Goal: Book appointment/travel/reservation

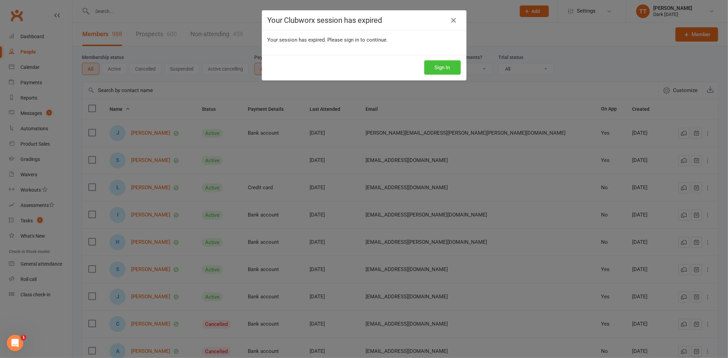
click at [446, 70] on button "Sign In" at bounding box center [442, 67] width 37 height 14
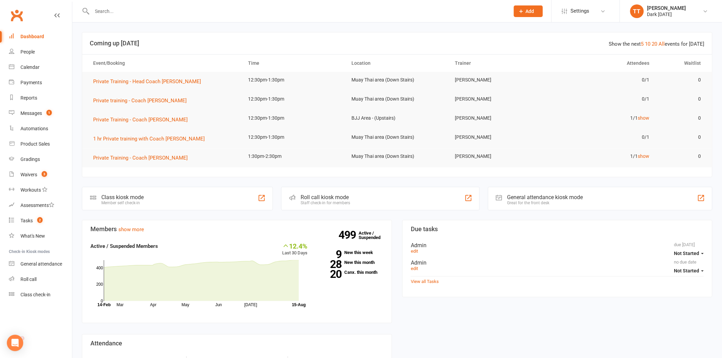
click at [121, 12] on input "text" at bounding box center [297, 11] width 415 height 10
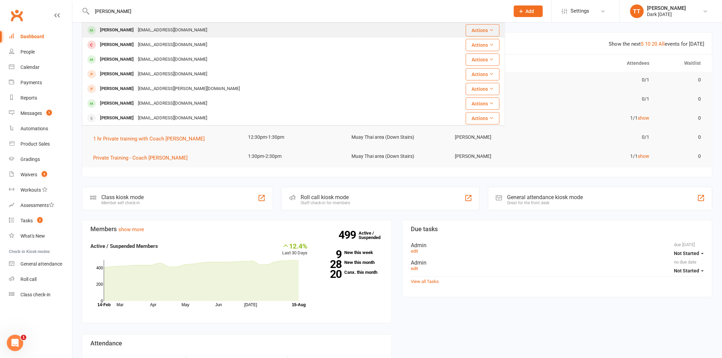
type input "[PERSON_NAME]"
click at [116, 29] on div "[PERSON_NAME]" at bounding box center [117, 30] width 38 height 10
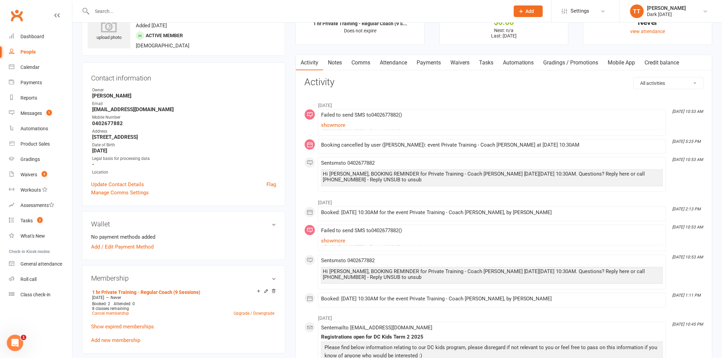
scroll to position [76, 0]
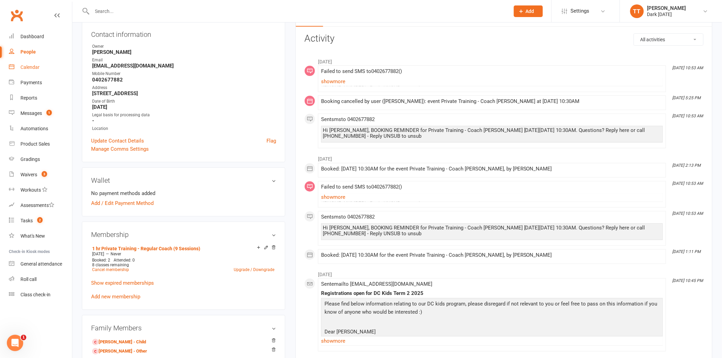
click at [20, 63] on link "Calendar" at bounding box center [40, 67] width 63 height 15
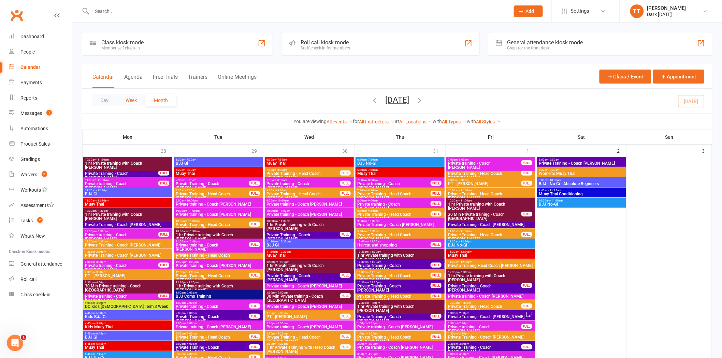
click at [133, 100] on button "Week" at bounding box center [131, 100] width 28 height 12
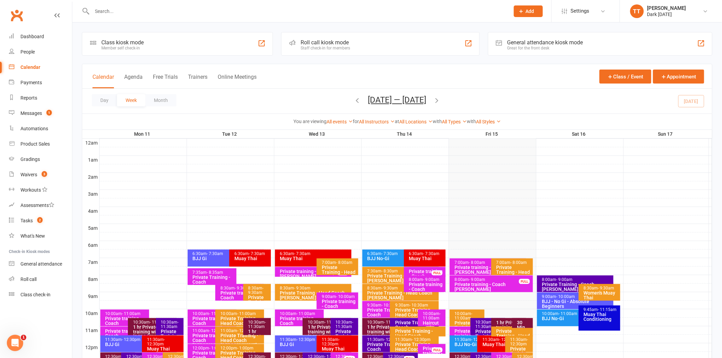
click at [439, 100] on icon "button" at bounding box center [437, 101] width 8 height 8
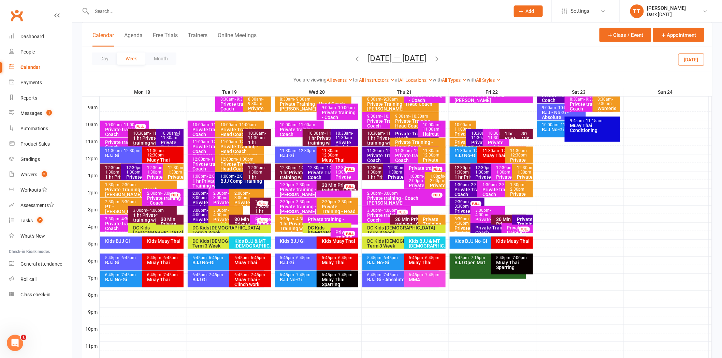
scroll to position [189, 0]
click at [384, 156] on div "Private Training - Coach [PERSON_NAME]" at bounding box center [388, 160] width 43 height 14
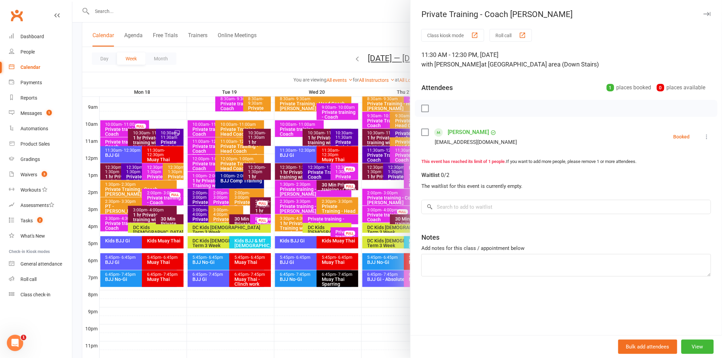
click at [384, 156] on div at bounding box center [397, 179] width 650 height 358
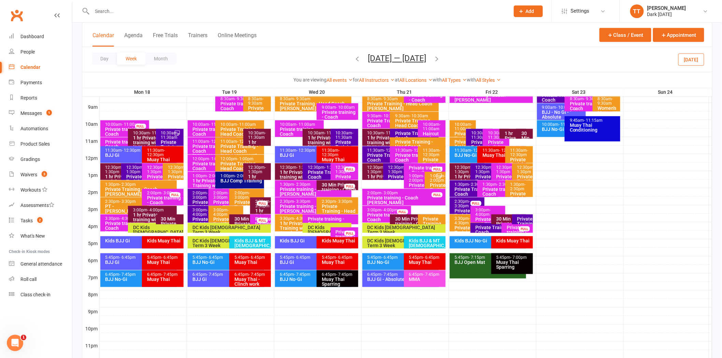
click at [390, 174] on div "Private Training - Coach [PERSON_NAME]" at bounding box center [402, 183] width 29 height 19
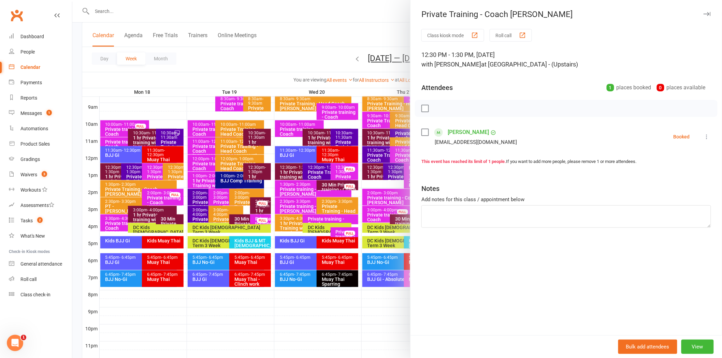
click at [390, 174] on div at bounding box center [397, 179] width 650 height 358
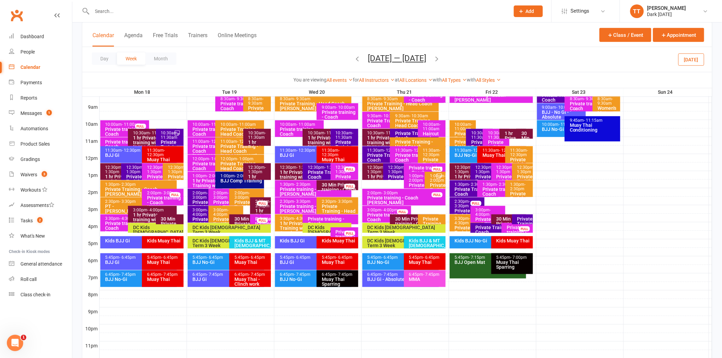
click at [321, 173] on div "Private Training - Coach [PERSON_NAME]" at bounding box center [328, 177] width 43 height 14
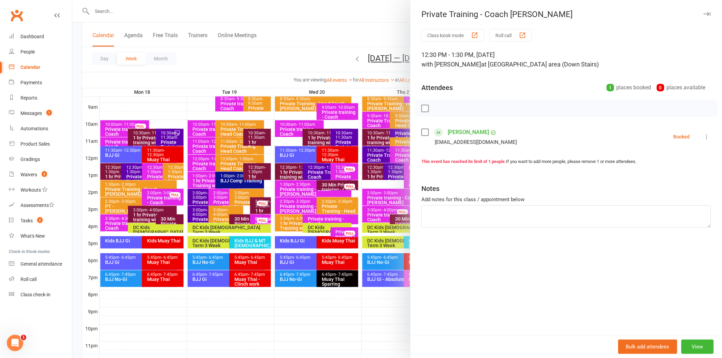
click at [321, 173] on div at bounding box center [397, 179] width 650 height 358
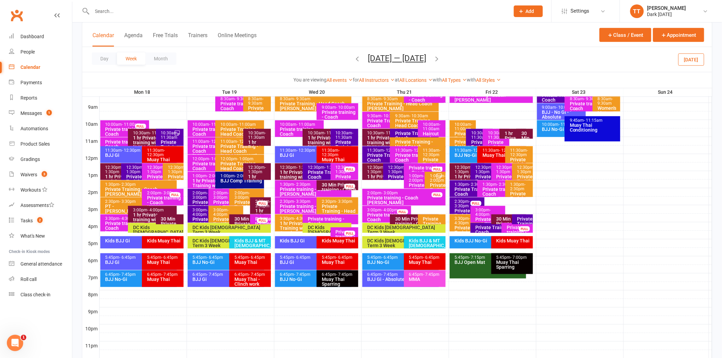
click at [342, 131] on div "10:30am - 11:30am" at bounding box center [346, 135] width 22 height 9
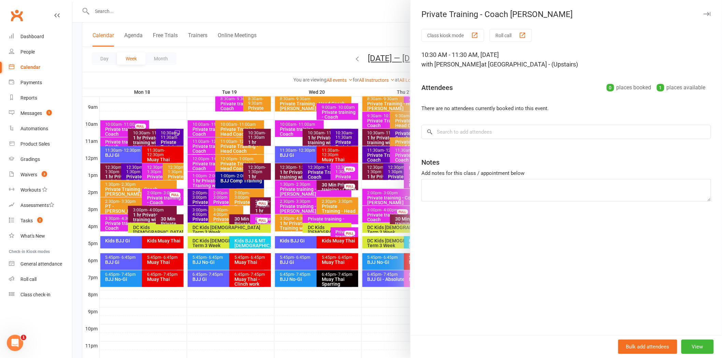
click at [255, 134] on div at bounding box center [397, 179] width 650 height 358
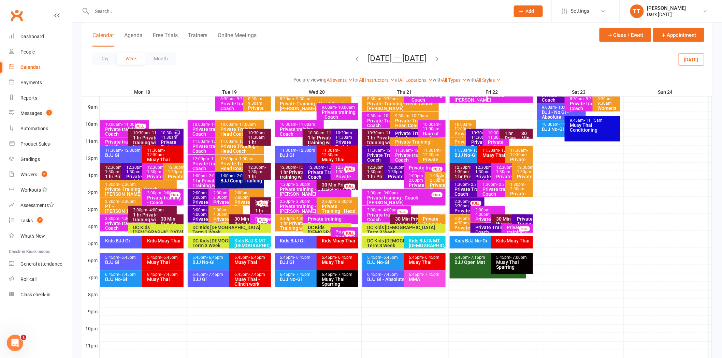
click at [255, 134] on div "10:30am - 11:30am" at bounding box center [259, 135] width 22 height 9
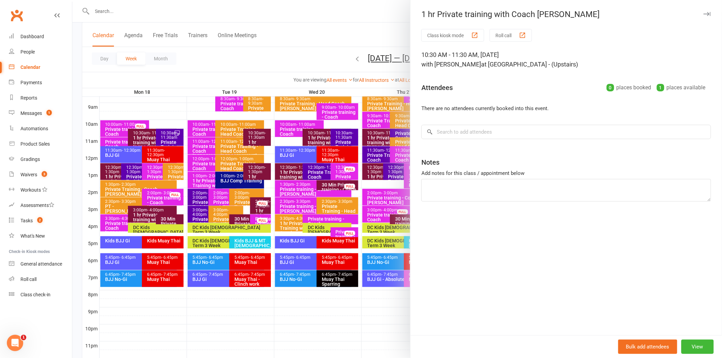
click at [255, 134] on div at bounding box center [397, 179] width 650 height 358
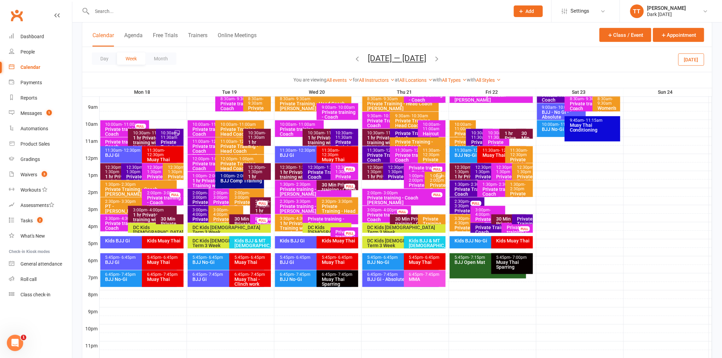
click at [254, 177] on div "1 hr Private training with Coach [PERSON_NAME]" at bounding box center [259, 188] width 22 height 29
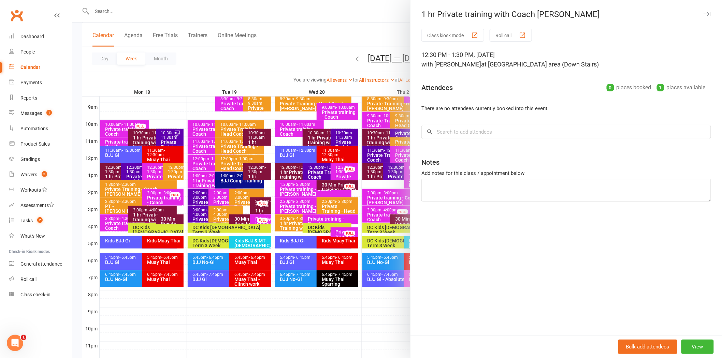
click at [254, 177] on div at bounding box center [397, 179] width 650 height 358
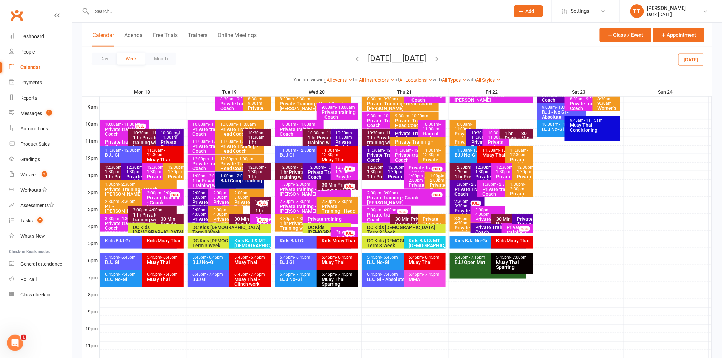
click at [193, 197] on span "- 3:00pm" at bounding box center [200, 195] width 15 height 9
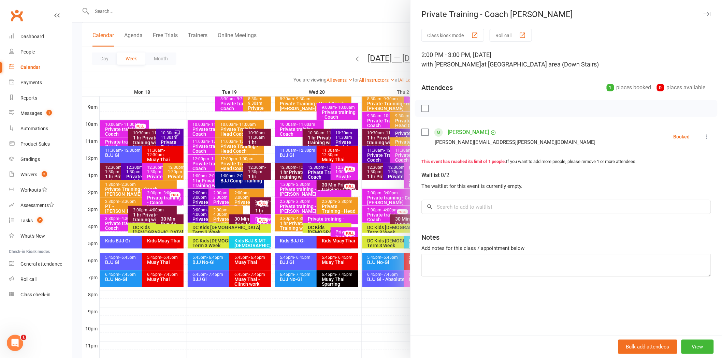
click at [193, 197] on div at bounding box center [397, 179] width 650 height 358
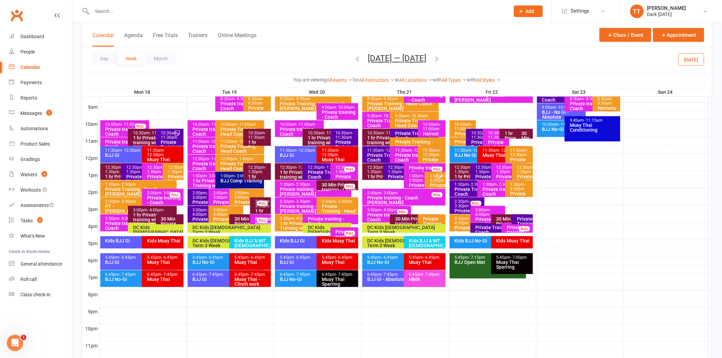
click at [201, 213] on span "- 4:00pm" at bounding box center [200, 212] width 15 height 9
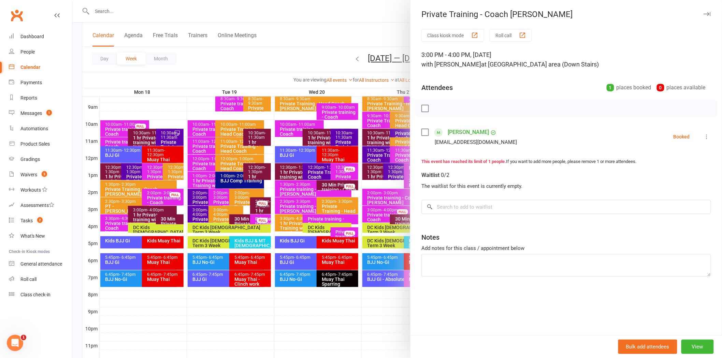
click at [201, 213] on div at bounding box center [397, 179] width 650 height 358
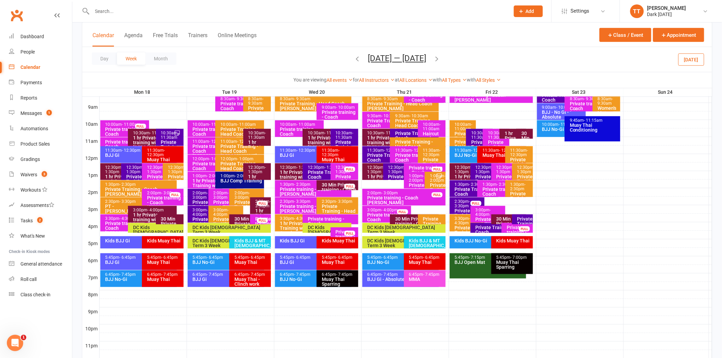
click at [472, 134] on span "- 11:30am" at bounding box center [480, 135] width 18 height 9
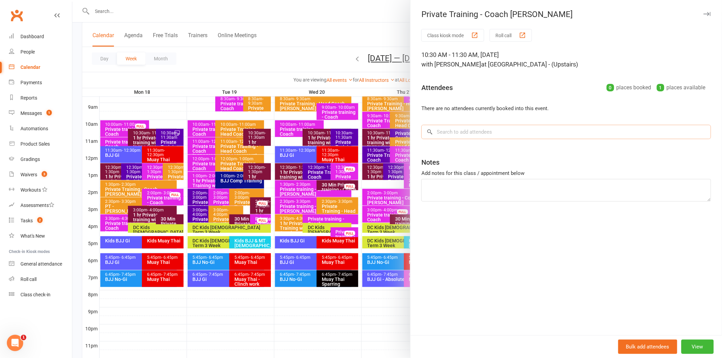
click at [451, 137] on input "search" at bounding box center [566, 132] width 290 height 14
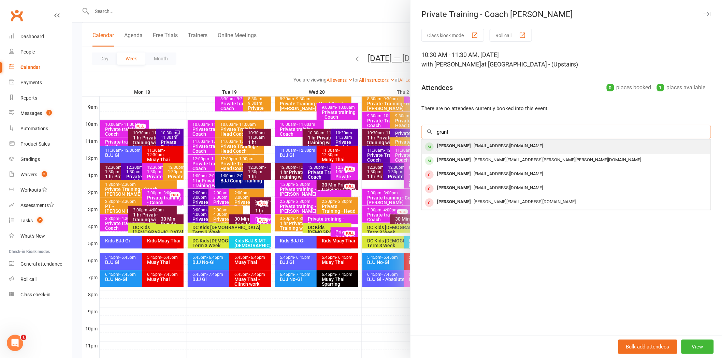
type input "grant"
click at [452, 145] on div "[PERSON_NAME]" at bounding box center [453, 146] width 39 height 10
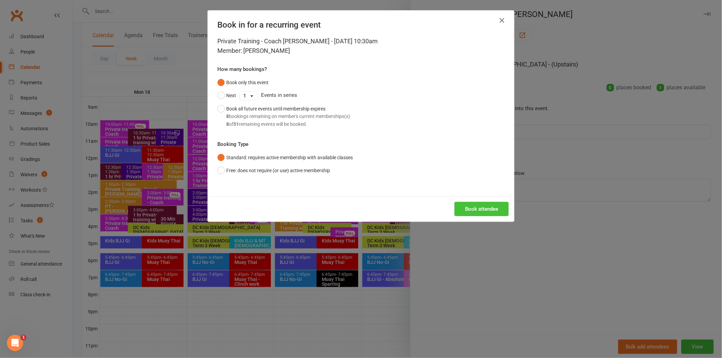
click at [472, 211] on button "Book attendee" at bounding box center [482, 209] width 54 height 14
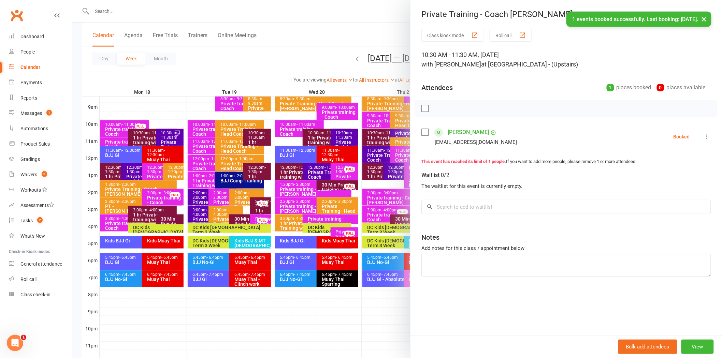
click at [261, 330] on div at bounding box center [397, 179] width 650 height 358
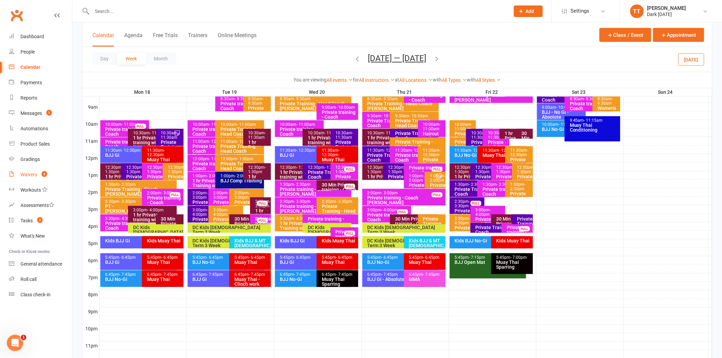
click at [31, 174] on div "Waivers" at bounding box center [28, 174] width 17 height 5
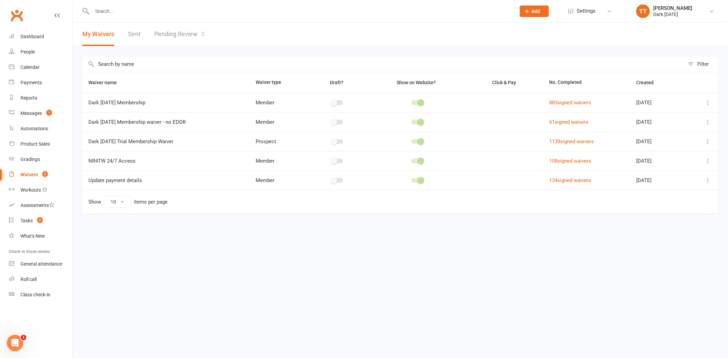
click at [185, 35] on link "Pending Review 3" at bounding box center [179, 35] width 50 height 24
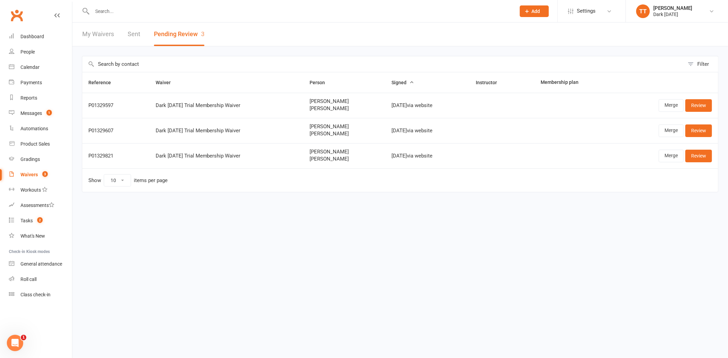
click at [323, 57] on input "text" at bounding box center [383, 64] width 602 height 16
click at [317, 49] on div "Filter Reference Waiver Person Signed Instructor Membership plan P01329597 Dark…" at bounding box center [400, 128] width 656 height 165
click at [317, 29] on header "My Waivers Sent Pending Review 3" at bounding box center [400, 35] width 656 height 24
click at [276, 43] on header "My Waivers Sent Pending Review 3" at bounding box center [400, 35] width 656 height 24
click at [22, 66] on div "Calendar" at bounding box center [29, 67] width 19 height 5
